Goal: Task Accomplishment & Management: Manage account settings

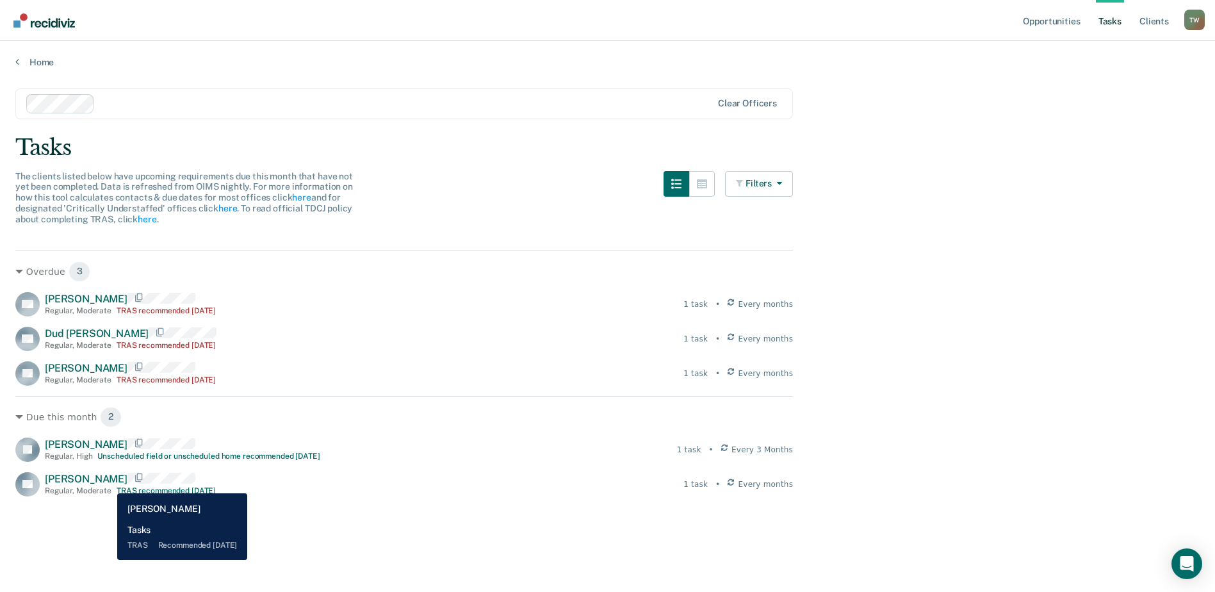
click at [108, 484] on span "[PERSON_NAME]" at bounding box center [86, 479] width 83 height 12
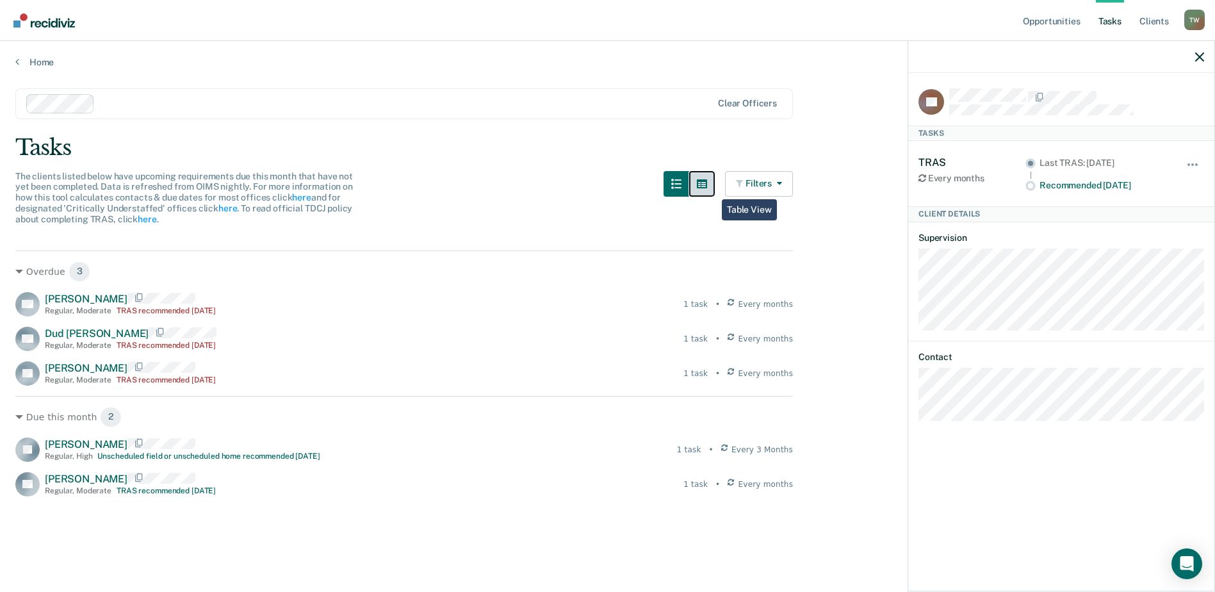
click at [714, 190] on button "button" at bounding box center [702, 184] width 26 height 26
